Goal: Task Accomplishment & Management: Use online tool/utility

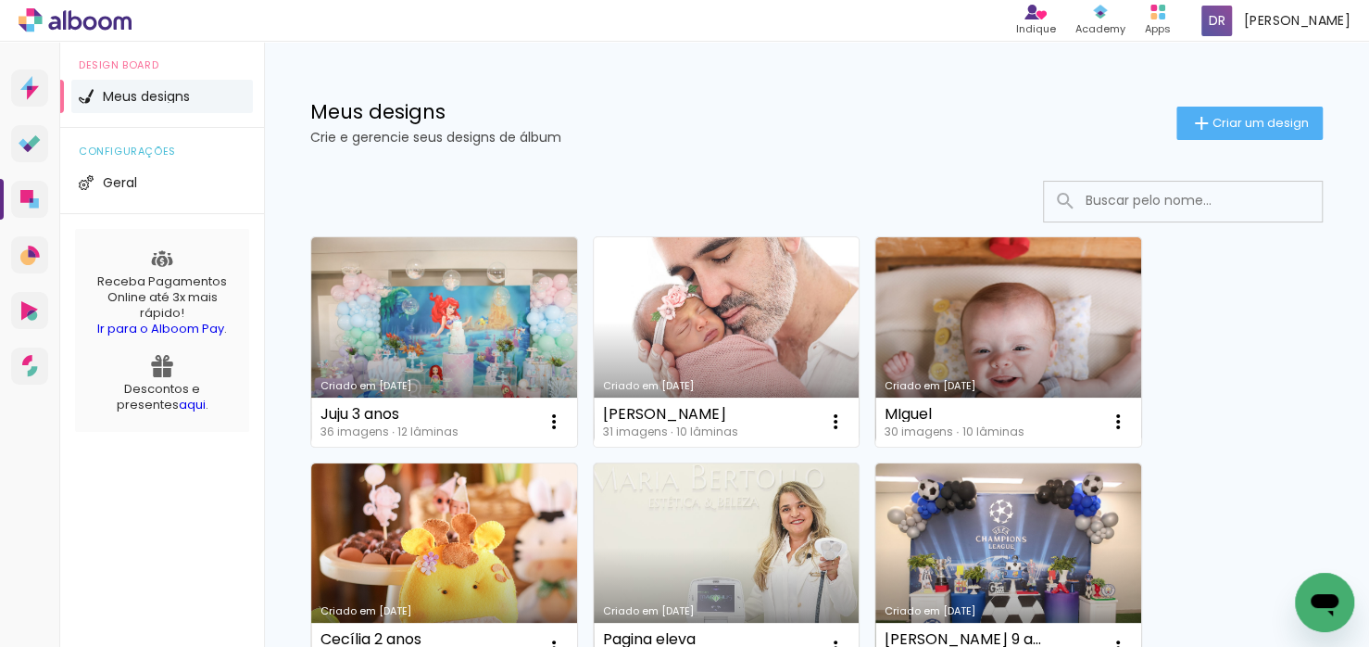
click at [675, 314] on link "Criado em [DATE]" at bounding box center [727, 341] width 266 height 209
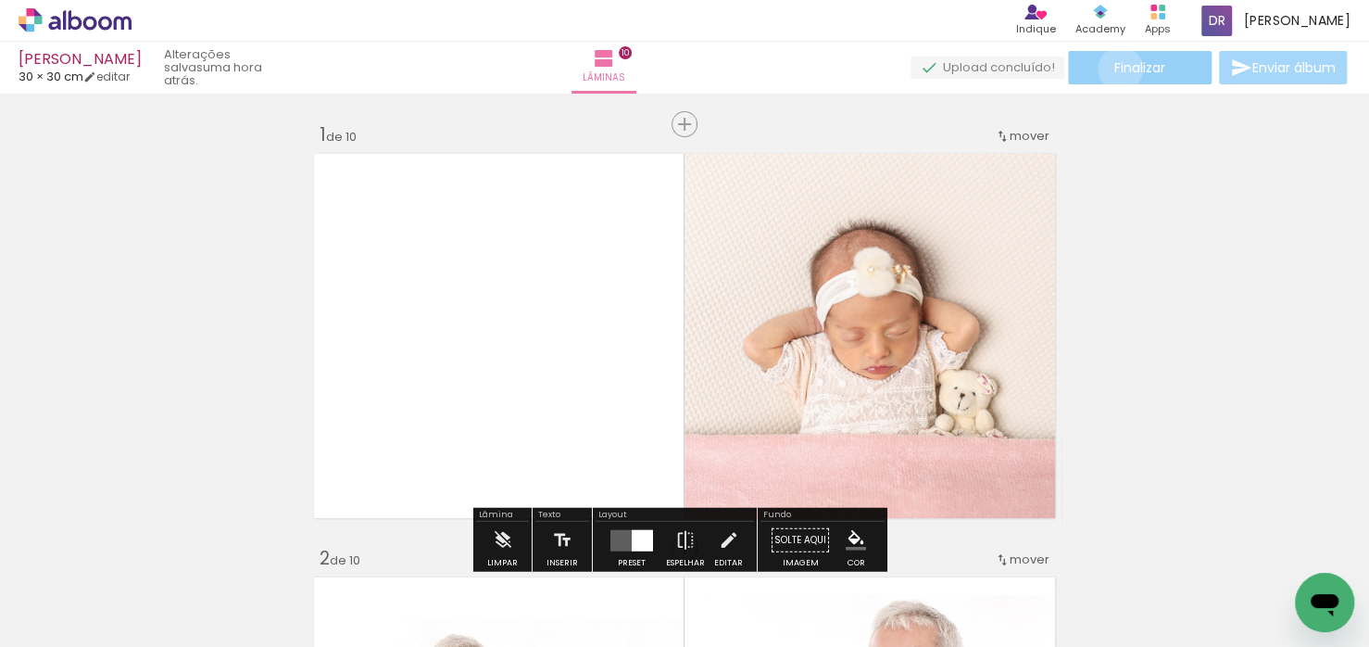
click at [1114, 69] on span "Finalizar" at bounding box center [1139, 67] width 51 height 13
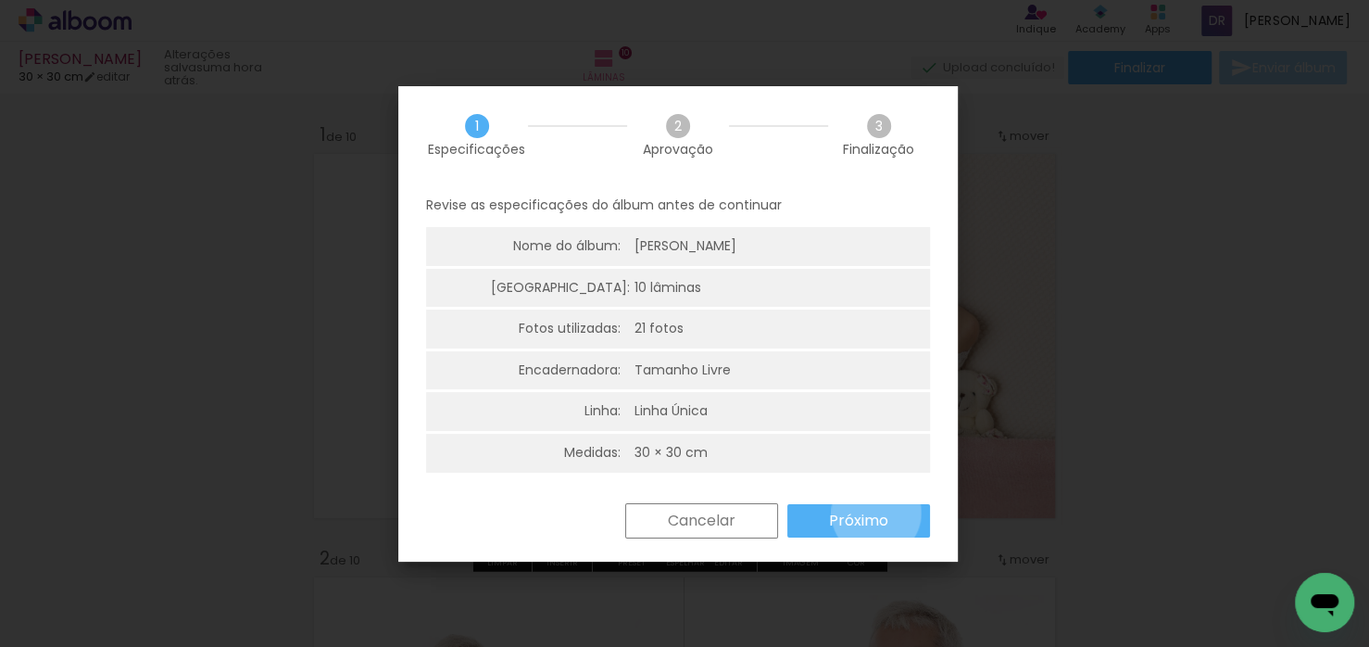
click at [0, 0] on slot "Próximo" at bounding box center [0, 0] width 0 height 0
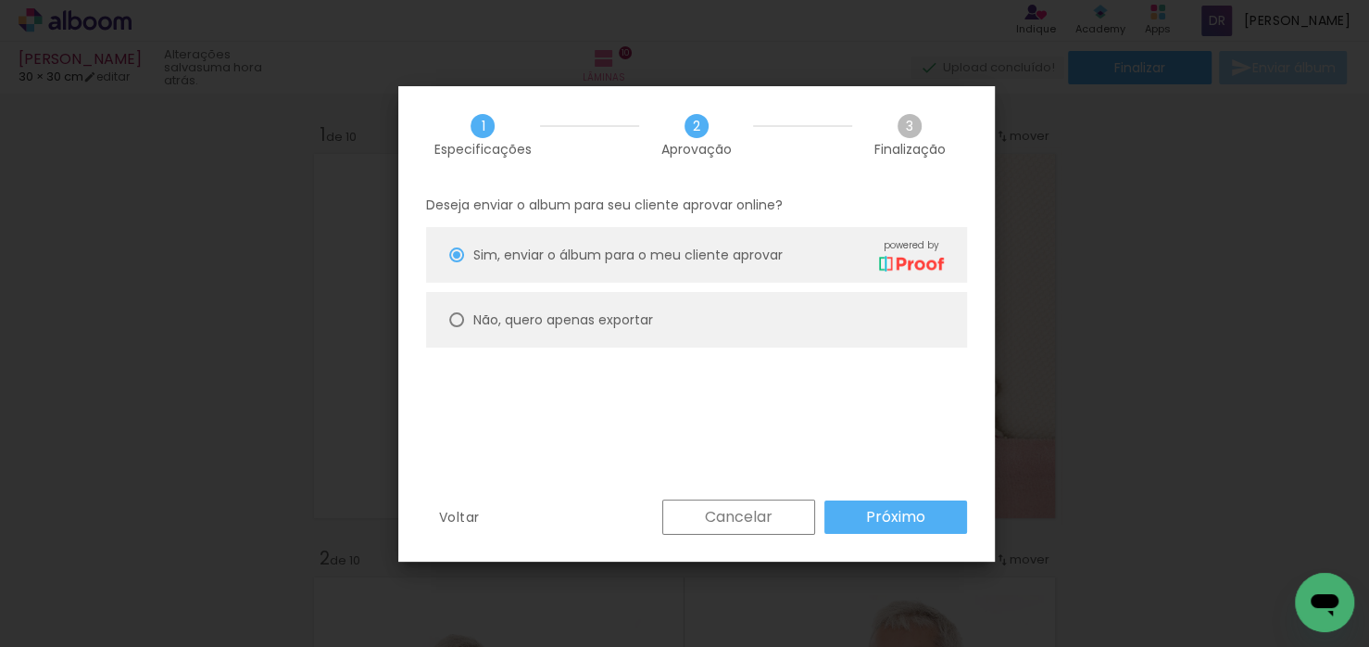
click at [692, 314] on paper-radio-button "Não, quero apenas exportar" at bounding box center [696, 320] width 541 height 56
type paper-radio-button "on"
click at [0, 0] on slot "Próximo" at bounding box center [0, 0] width 0 height 0
